Goal: Task Accomplishment & Management: Complete application form

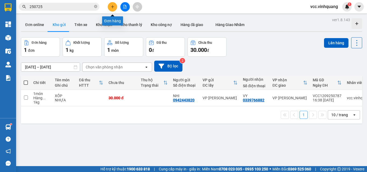
click at [113, 6] on icon "plus" at bounding box center [113, 7] width 4 height 4
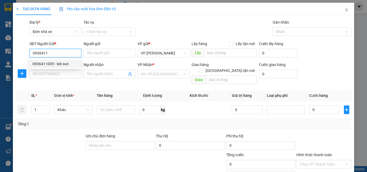
click at [60, 64] on div "0936411005 - lab sun" at bounding box center [55, 64] width 45 height 6
type input "0936411005"
type input "lab sun"
type input "0917783663"
type input "DENCOS"
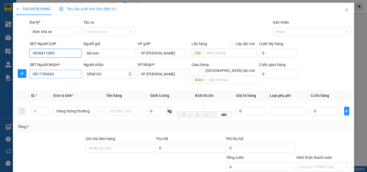
type input "0936411005"
click at [63, 74] on input "0917783663" at bounding box center [56, 74] width 52 height 9
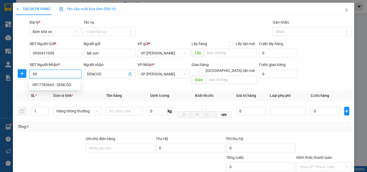
type input "0"
type input "0816899599"
click at [64, 84] on div "0816899599 - nha khoa [GEOGRAPHIC_DATA]" at bounding box center [71, 85] width 77 height 6
type input "nha khoa úc châu"
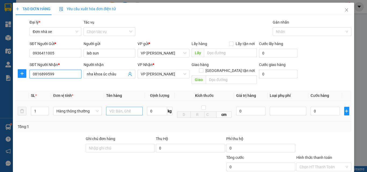
type input "0816899599"
click at [122, 107] on input "text" at bounding box center [124, 111] width 37 height 9
type input "HỘP RĂNG"
click at [155, 107] on input "0" at bounding box center [157, 111] width 20 height 9
type input "1"
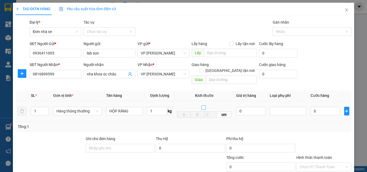
type input "30.000"
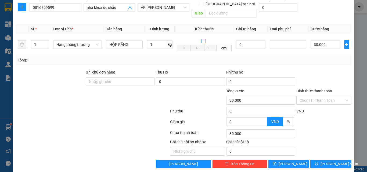
scroll to position [68, 0]
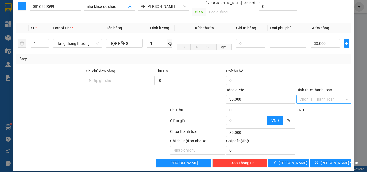
click at [310, 95] on input "Hình thức thanh toán" at bounding box center [322, 99] width 45 height 8
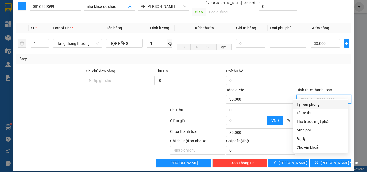
click at [315, 104] on div "Tại văn phòng" at bounding box center [321, 105] width 48 height 6
type input "0"
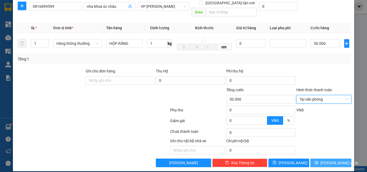
click at [325, 160] on span "[PERSON_NAME] và In" at bounding box center [340, 163] width 38 height 6
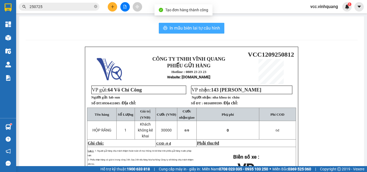
click at [184, 26] on span "In mẫu biên lai tự cấu hình" at bounding box center [195, 28] width 51 height 7
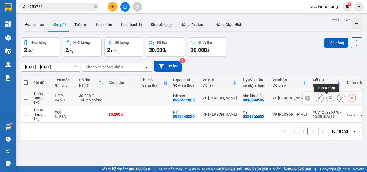
click at [329, 98] on icon at bounding box center [331, 98] width 4 height 4
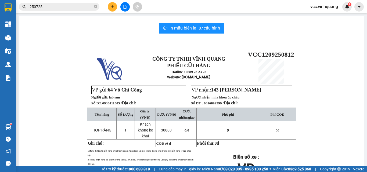
scroll to position [27, 0]
